Goal: Information Seeking & Learning: Learn about a topic

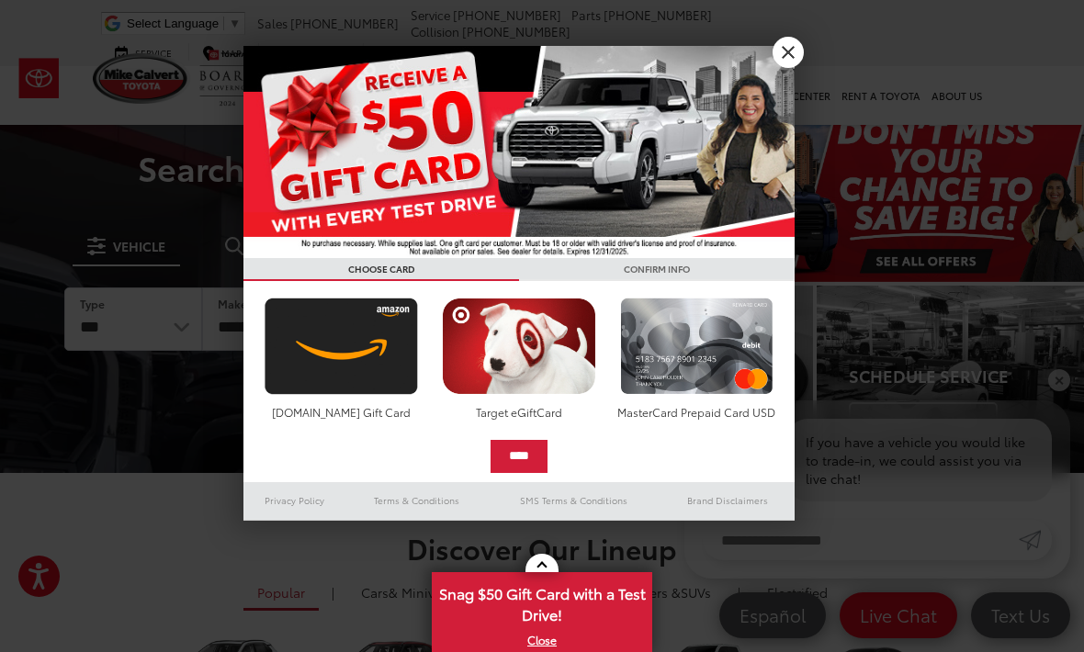
click at [791, 42] on link "X" at bounding box center [788, 52] width 31 height 31
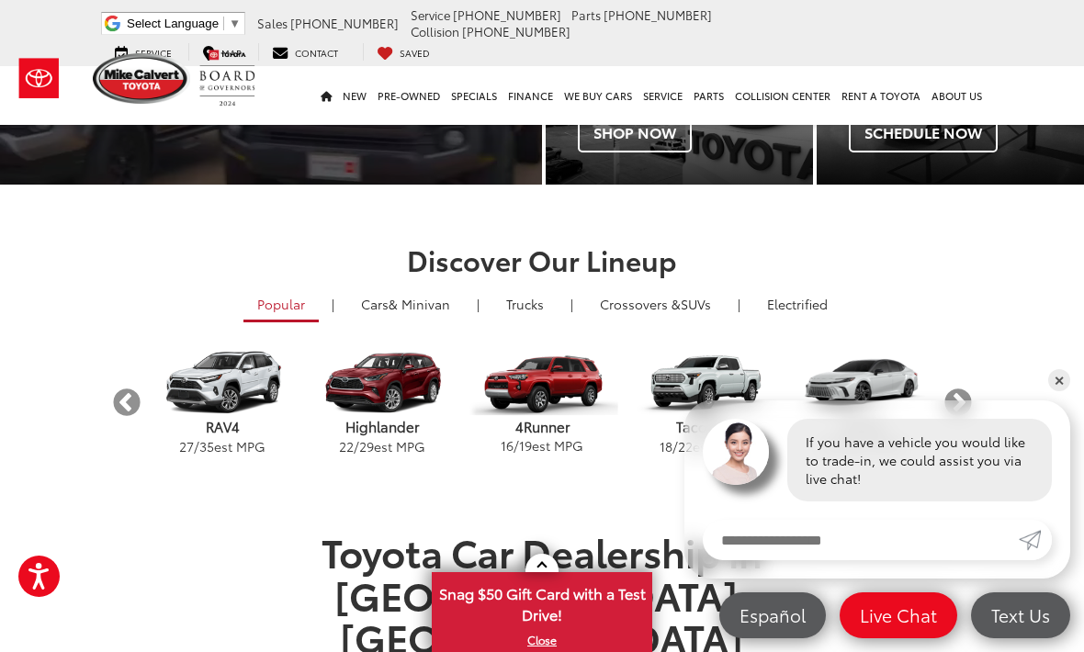
scroll to position [289, 0]
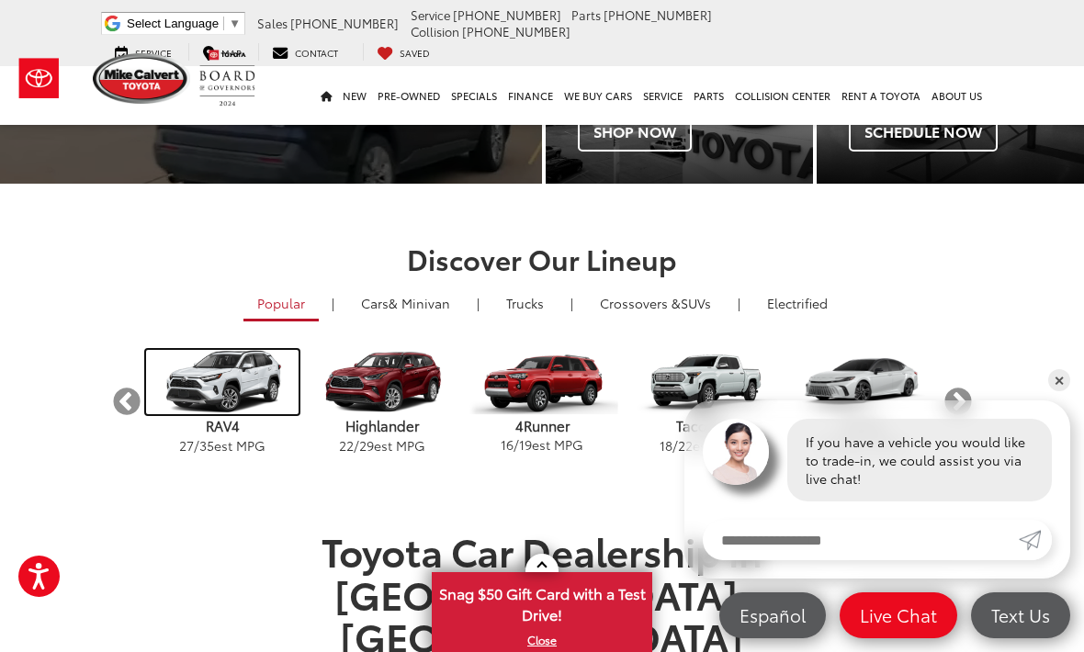
click at [233, 391] on img "carousel" at bounding box center [222, 382] width 152 height 64
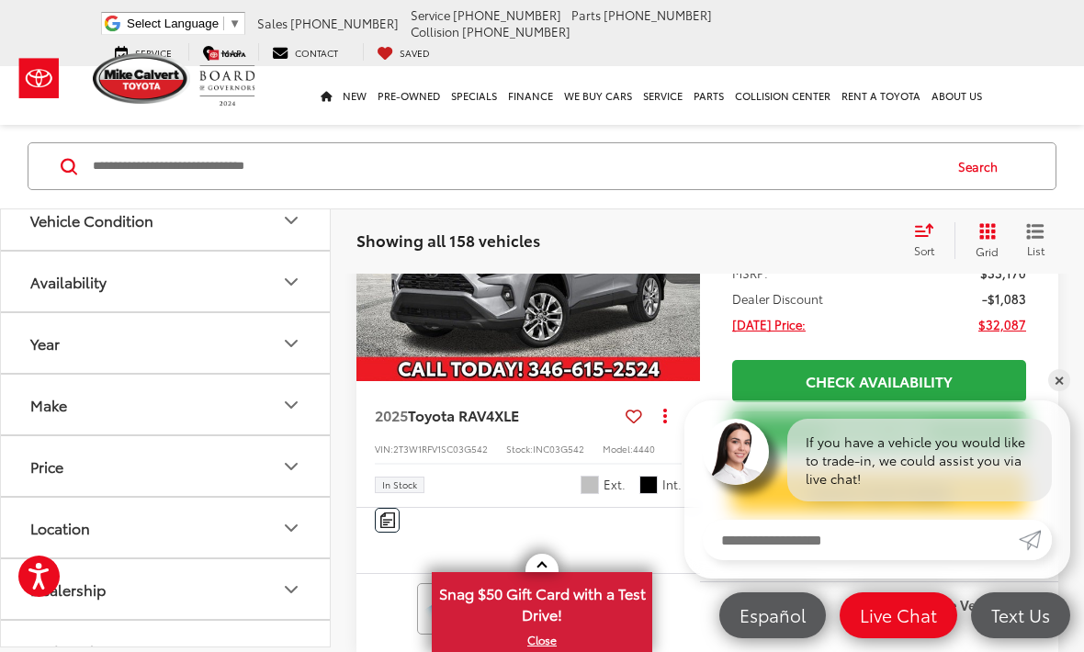
scroll to position [1474, 0]
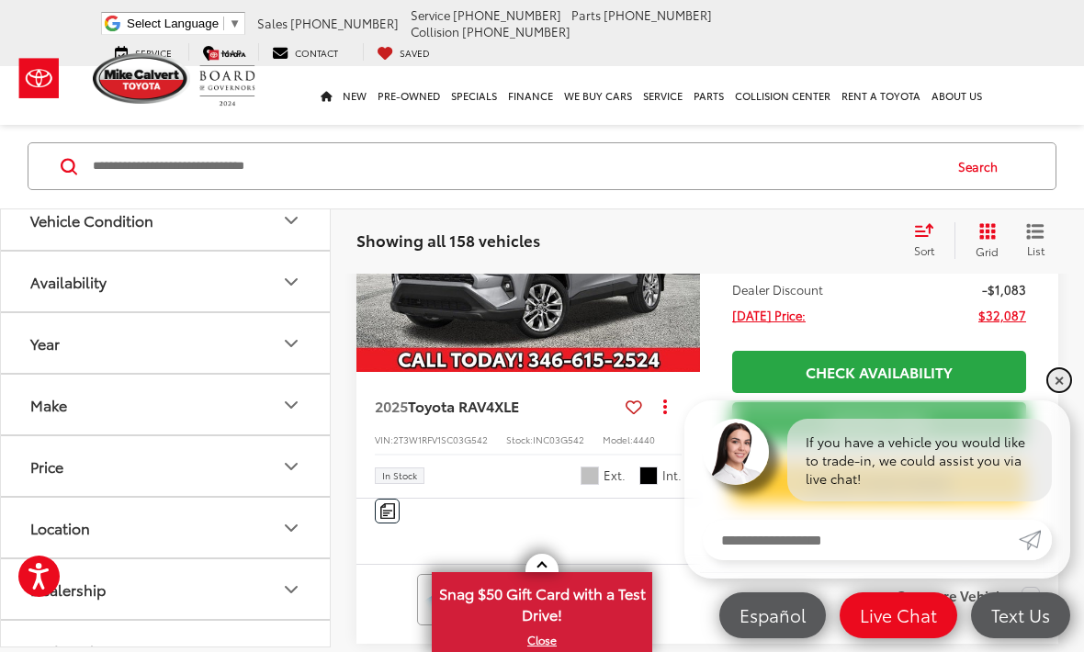
click at [1061, 391] on link "✕" at bounding box center [1060, 380] width 22 height 22
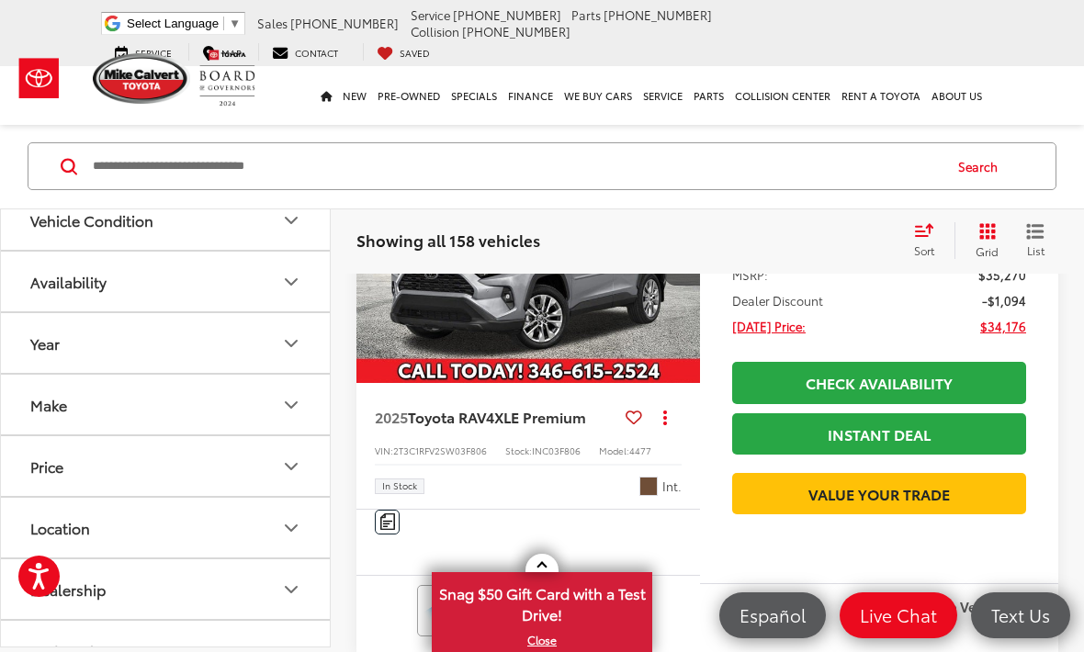
scroll to position [0, 0]
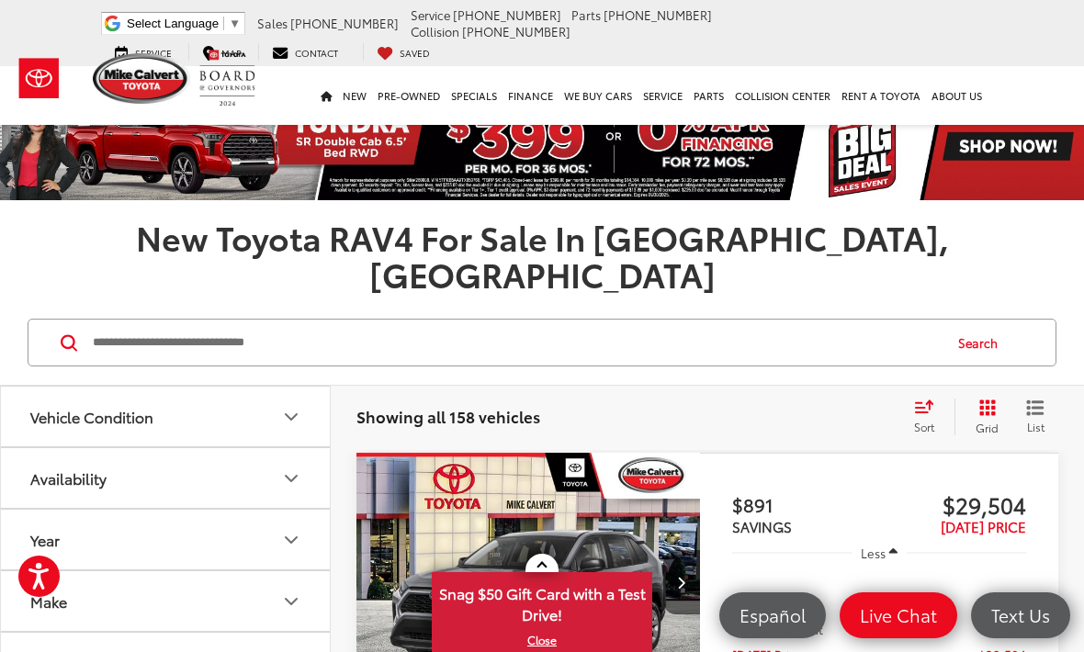
click at [103, 321] on input "Search by Make, Model, or Keyword" at bounding box center [516, 343] width 850 height 44
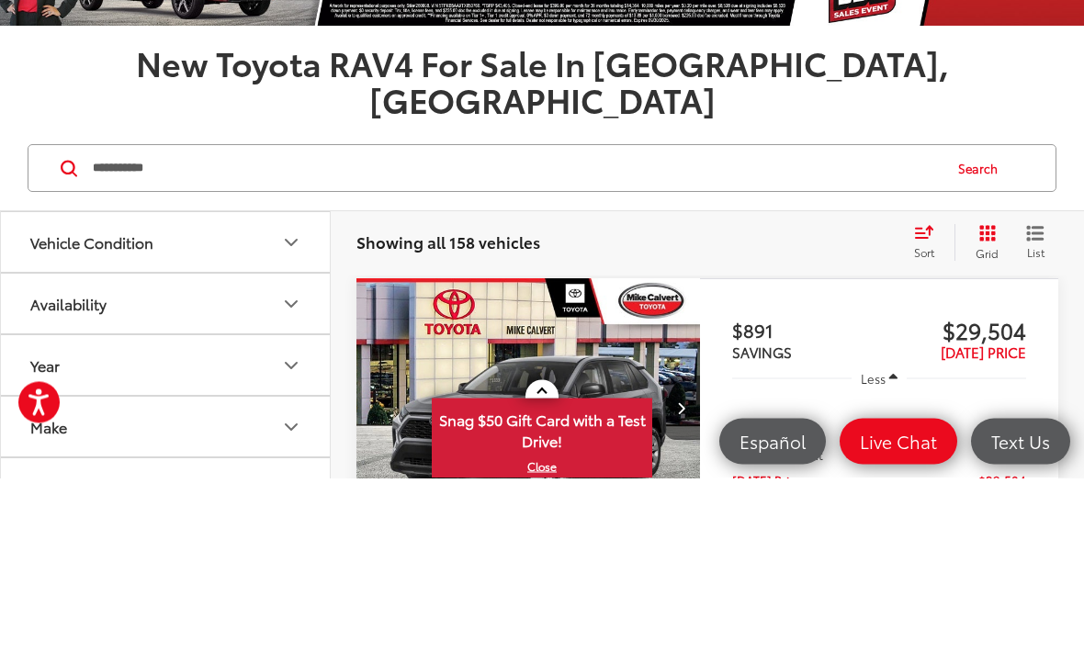
type input "**********"
click at [983, 320] on button "Search" at bounding box center [983, 343] width 84 height 46
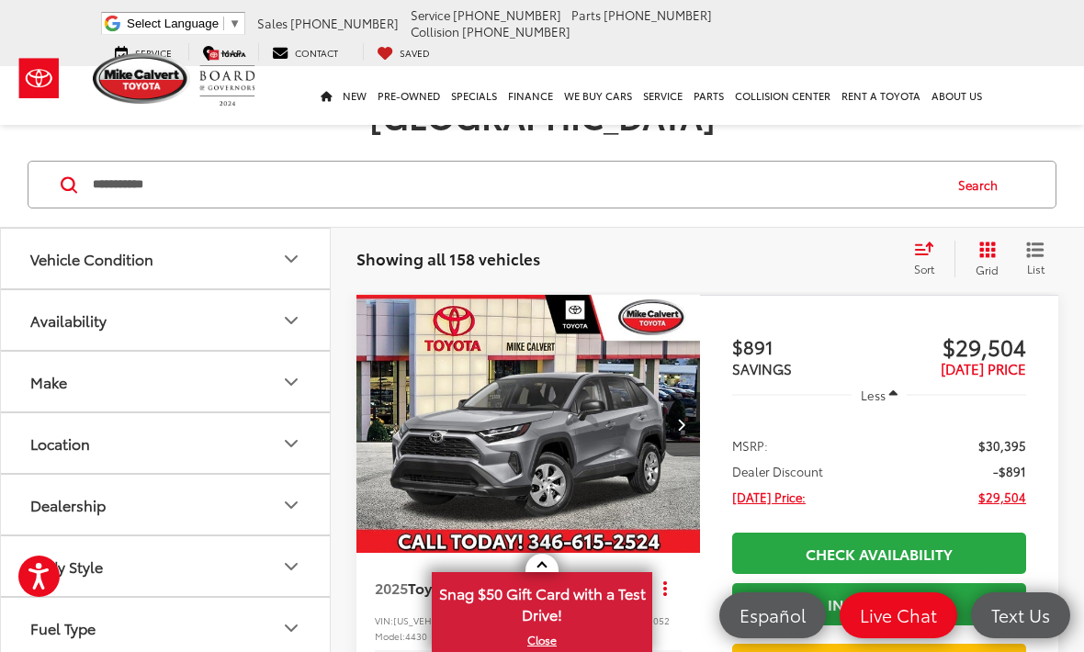
scroll to position [140, 0]
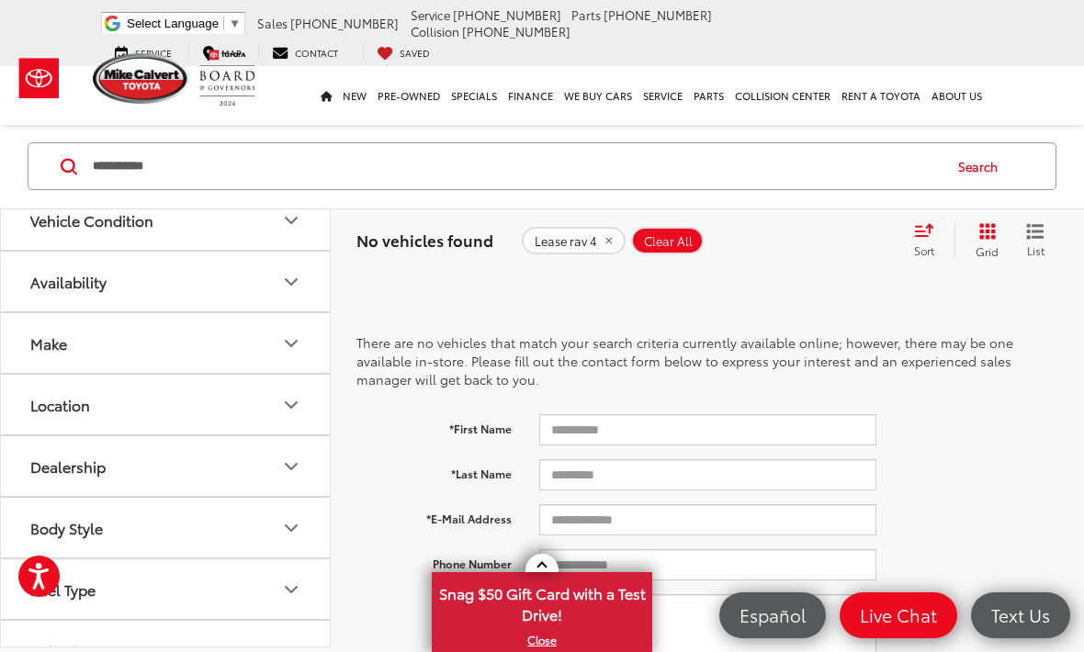
click at [1006, 414] on div "*First Name" at bounding box center [708, 429] width 730 height 31
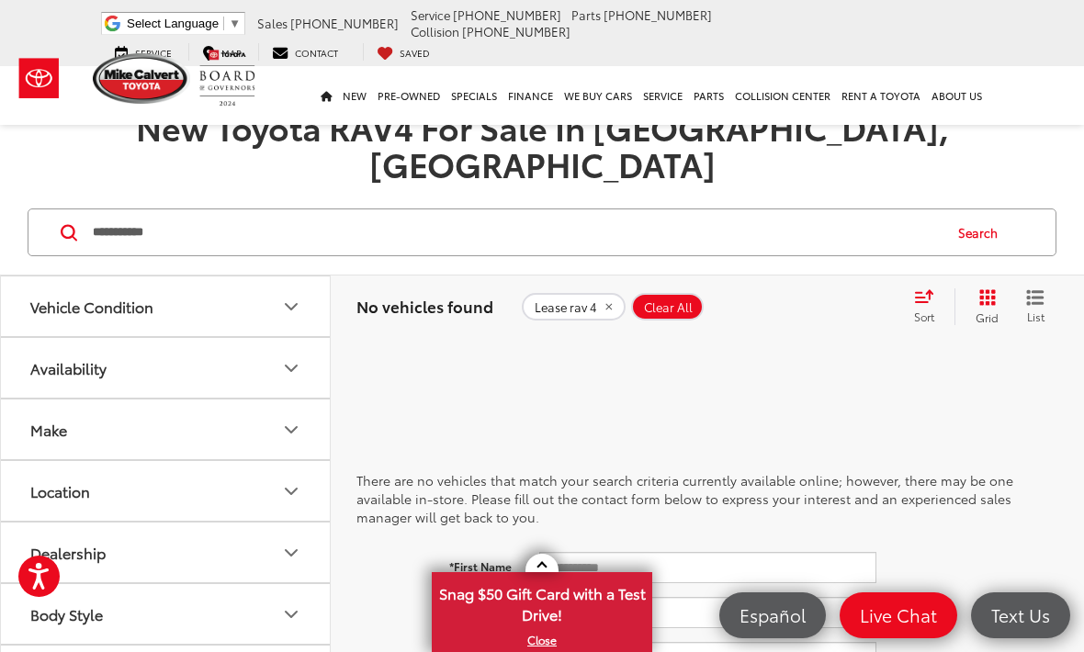
scroll to position [0, 0]
